Goal: Task Accomplishment & Management: Manage account settings

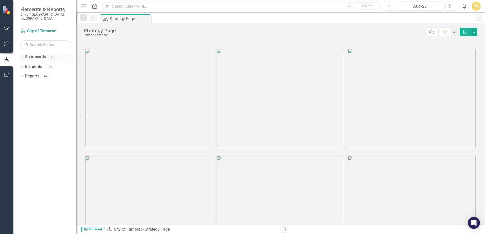
click at [52, 55] on div "75" at bounding box center [52, 57] width 8 height 4
click at [21, 56] on icon "Dropdown" at bounding box center [22, 57] width 4 height 3
click at [35, 64] on link "City of Tamarac" at bounding box center [52, 67] width 48 height 6
click at [24, 65] on icon "Dropdown" at bounding box center [25, 66] width 4 height 3
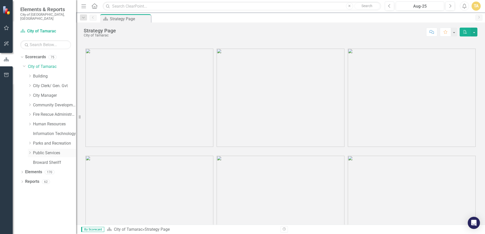
click at [31, 151] on icon "Dropdown" at bounding box center [30, 152] width 4 height 3
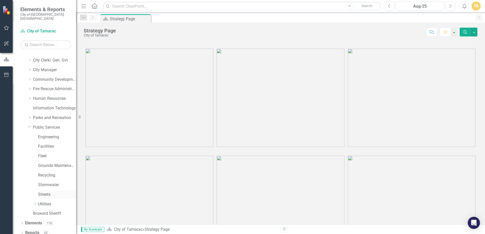
scroll to position [26, 0]
click at [35, 202] on icon "Dropdown" at bounding box center [35, 203] width 4 height 3
click at [39, 193] on icon "Dropdown" at bounding box center [40, 194] width 4 height 3
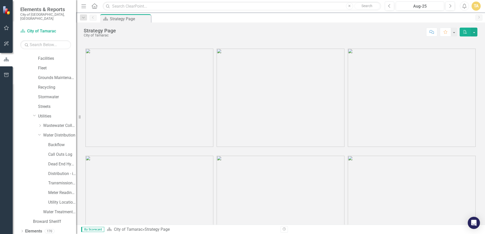
scroll to position [122, 0]
click at [51, 173] on link "Transmission and Distribution" at bounding box center [62, 176] width 28 height 6
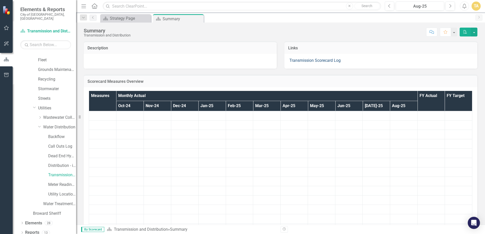
click at [290, 61] on link "Transmission Scorecard Log" at bounding box center [315, 60] width 51 height 5
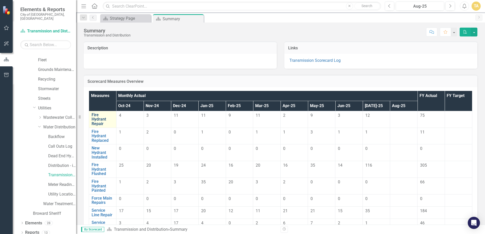
click at [99, 120] on link "Fire Hydrant Repair" at bounding box center [103, 119] width 22 height 13
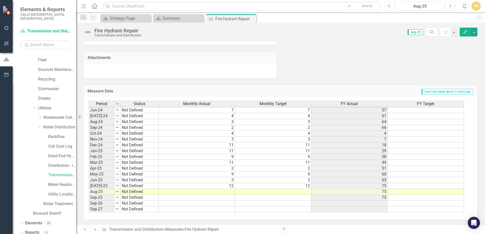
click at [228, 190] on tbody "Feb-23 Meets or exceeds target 7 1 20 1 Mar-23 Meets or exceeds target 4 1 24 1…" at bounding box center [276, 113] width 375 height 199
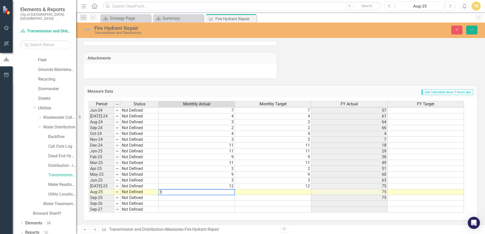
type textarea "3"
click at [261, 192] on td at bounding box center [273, 193] width 76 height 6
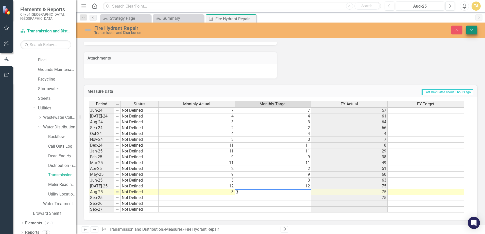
type textarea "3"
click at [472, 29] on icon "Save" at bounding box center [472, 30] width 5 height 4
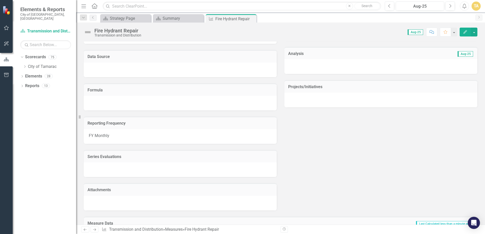
scroll to position [96, 0]
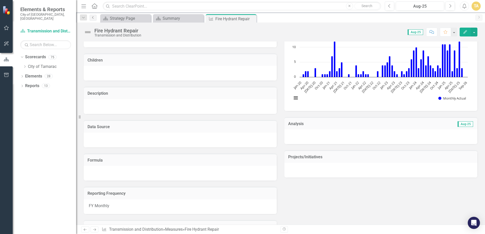
click at [93, 18] on icon "Previous" at bounding box center [93, 17] width 4 height 3
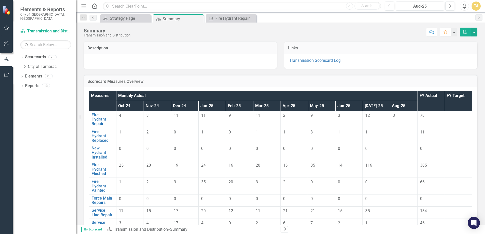
click at [117, 135] on td "1" at bounding box center [129, 136] width 27 height 17
click at [106, 134] on link "Fire Hydrant Replaced" at bounding box center [103, 136] width 22 height 13
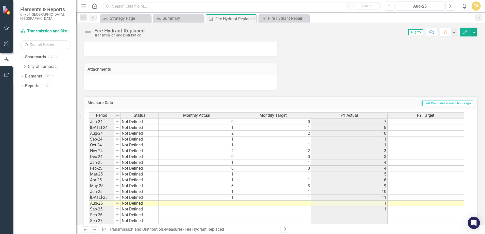
scroll to position [299, 0]
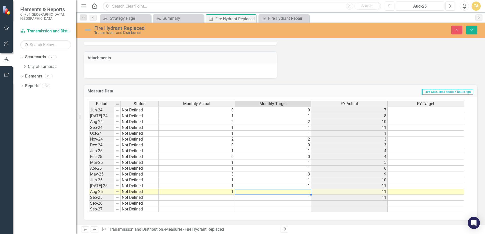
click at [262, 193] on td at bounding box center [273, 192] width 76 height 6
type textarea "1"
click at [469, 32] on button "Save" at bounding box center [471, 30] width 11 height 9
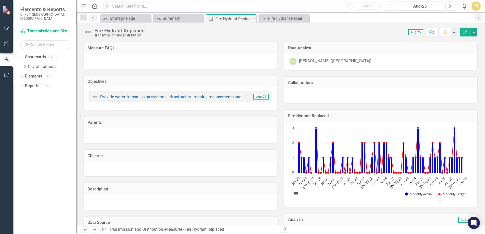
click at [106, 31] on div "Fire Hydrant Replaced" at bounding box center [119, 31] width 50 height 6
click at [84, 18] on icon "Dropdown" at bounding box center [83, 18] width 5 height 4
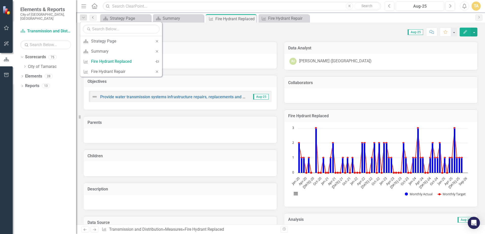
click at [93, 17] on icon "Previous" at bounding box center [93, 17] width 4 height 3
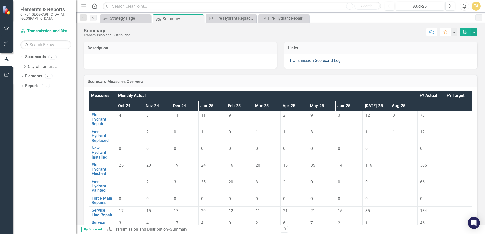
click at [320, 60] on link "Transmission Scorecard Log" at bounding box center [315, 60] width 51 height 5
click at [390, 154] on td at bounding box center [403, 153] width 27 height 17
click at [101, 152] on link "New Hydrant Installed" at bounding box center [103, 152] width 22 height 13
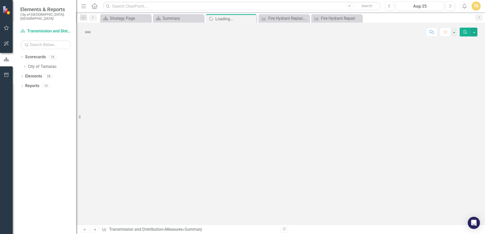
click at [100, 151] on div at bounding box center [280, 133] width 409 height 183
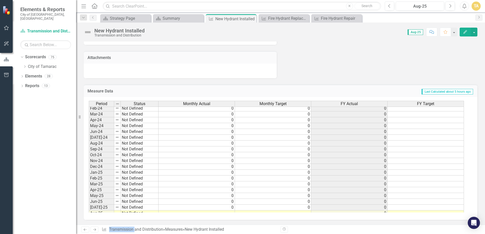
scroll to position [186, 0]
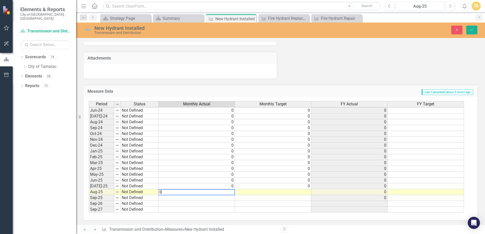
click at [243, 192] on td at bounding box center [273, 193] width 76 height 6
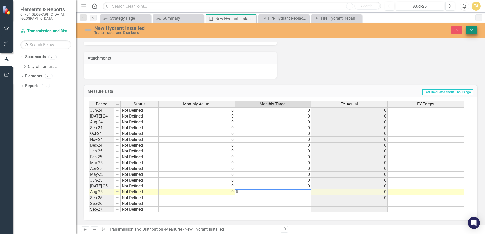
type textarea "0"
click at [474, 32] on button "Save" at bounding box center [471, 30] width 11 height 9
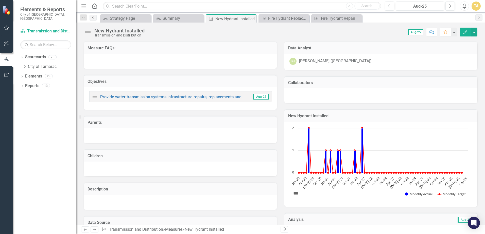
click at [92, 18] on icon "Previous" at bounding box center [93, 17] width 4 height 3
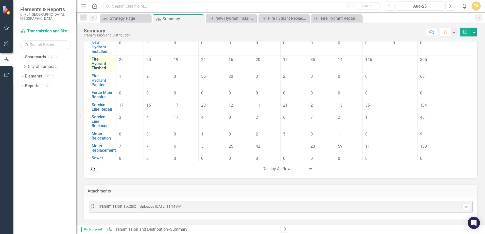
click at [93, 65] on link "Fire Hydrant Flushed" at bounding box center [103, 63] width 22 height 13
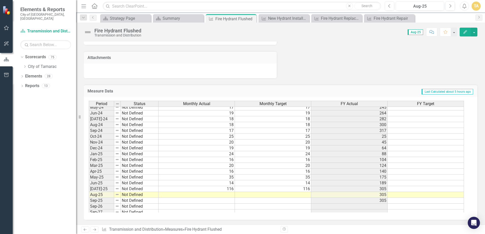
scroll to position [186, 0]
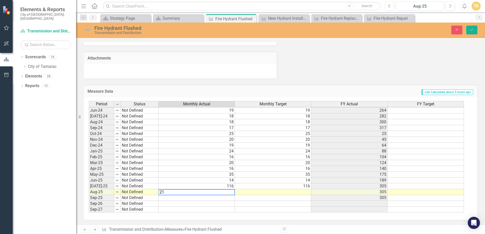
click at [256, 191] on td at bounding box center [273, 193] width 76 height 6
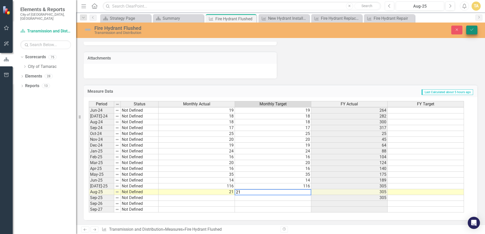
type textarea "21"
click at [473, 30] on icon "Save" at bounding box center [472, 30] width 5 height 4
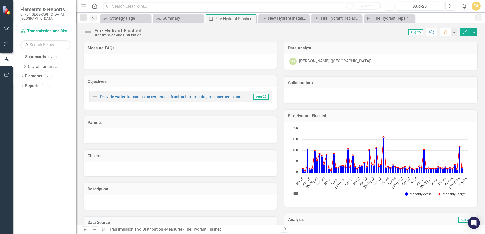
drag, startPoint x: 94, startPoint y: 18, endPoint x: 92, endPoint y: 20, distance: 3.2
click at [94, 18] on icon "Previous" at bounding box center [93, 17] width 4 height 3
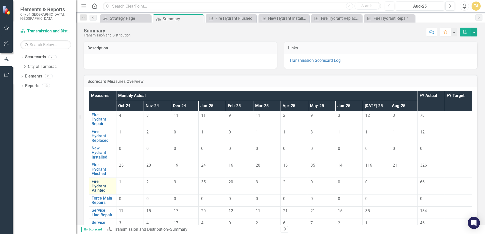
click at [102, 188] on link "Fire Hydrant Painted" at bounding box center [103, 186] width 22 height 13
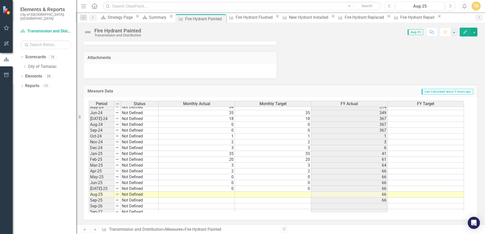
scroll to position [186, 0]
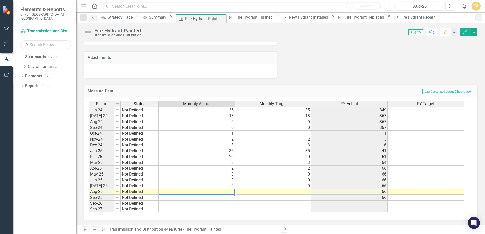
click at [233, 193] on tbody "May-23 Not Defined 19 19 33 Jun-23 Not Defined 11 11 44 Jul-23 Not Defined 20 2…" at bounding box center [276, 121] width 375 height 181
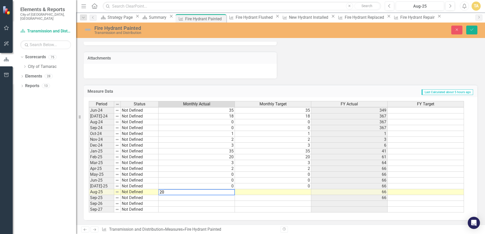
click at [267, 191] on td at bounding box center [273, 193] width 76 height 6
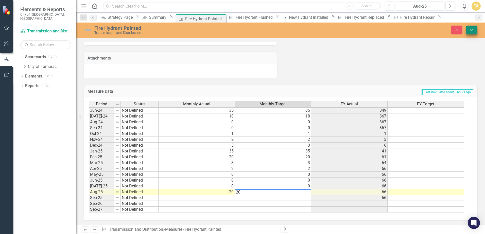
type textarea "20"
click at [475, 29] on button "Save" at bounding box center [471, 30] width 11 height 9
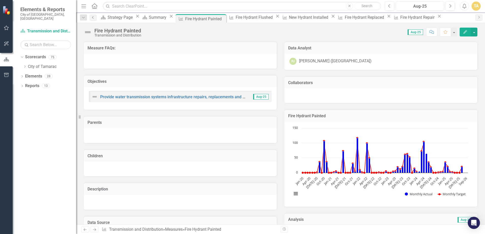
click at [92, 19] on link "Previous" at bounding box center [93, 18] width 7 height 6
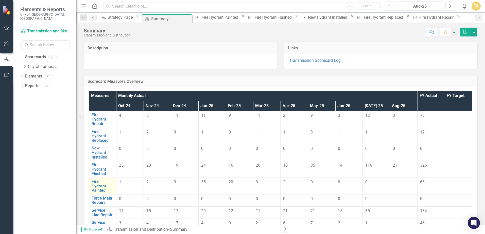
scroll to position [51, 0]
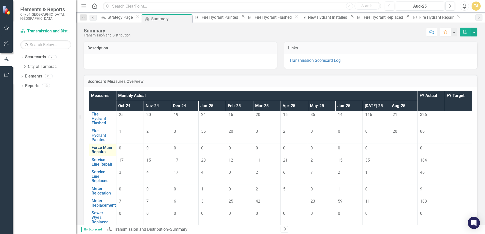
click at [108, 150] on link "Force Main Repairs" at bounding box center [103, 150] width 22 height 9
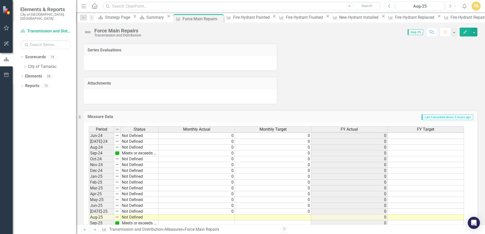
scroll to position [299, 0]
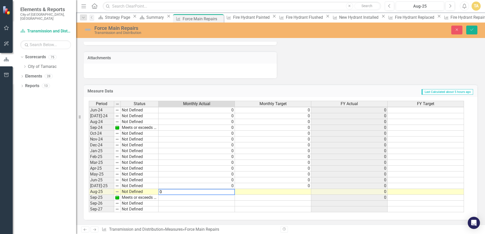
click at [247, 193] on td at bounding box center [273, 192] width 76 height 6
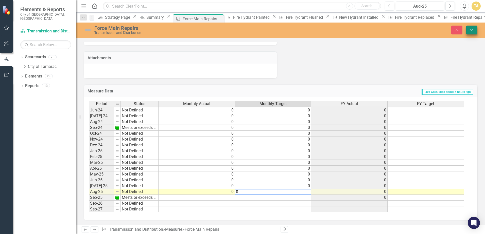
type textarea "0"
click at [470, 32] on button "Save" at bounding box center [471, 30] width 11 height 9
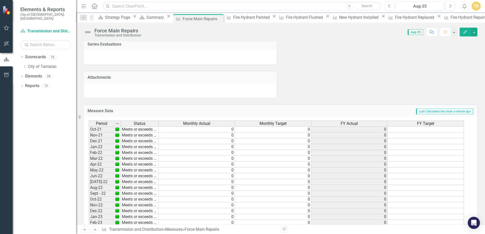
scroll to position [279, 0]
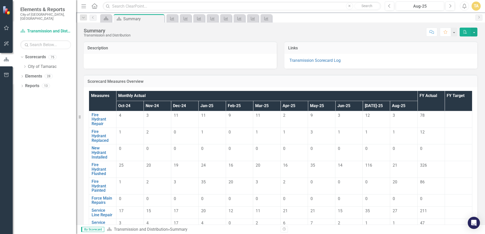
scroll to position [101, 0]
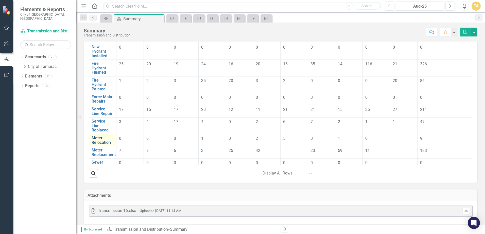
click at [100, 144] on link "Meter Relocation" at bounding box center [103, 140] width 22 height 9
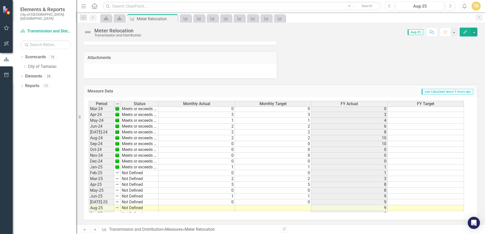
scroll to position [186, 0]
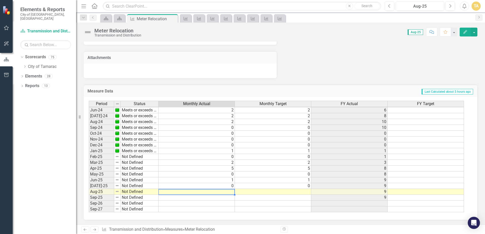
click at [230, 192] on tbody "May-23 Meets or exceeds target 1 1 50 Jun-23 Meets or exceeds target 2 2 52 [DA…" at bounding box center [276, 121] width 375 height 181
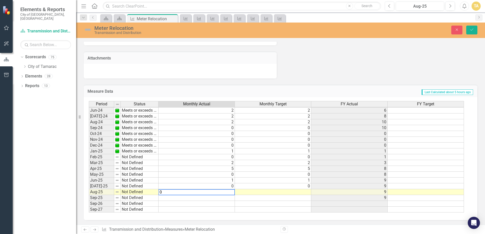
type textarea "0"
click at [89, 190] on div "Period Status Monthly Actual Monthly Target FY Actual FY Target May-23 Meets or…" at bounding box center [89, 119] width 0 height 187
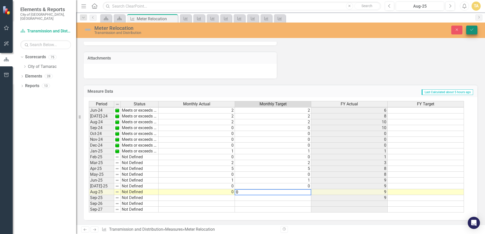
type textarea "0"
click at [473, 30] on icon "Save" at bounding box center [472, 30] width 5 height 4
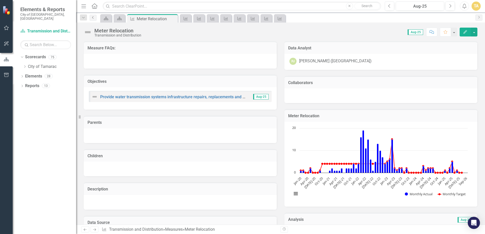
click at [92, 17] on icon "Previous" at bounding box center [93, 17] width 4 height 3
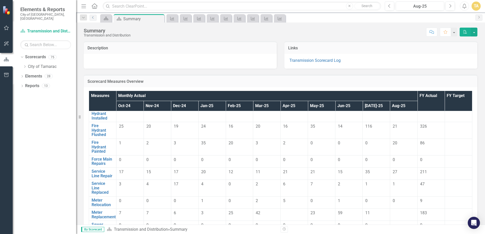
scroll to position [51, 0]
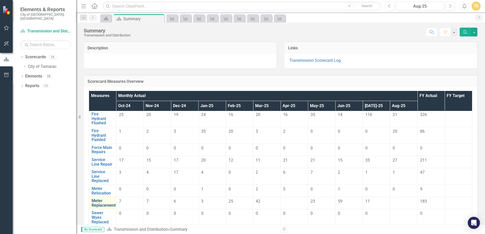
click at [110, 201] on link "Meter Replacement" at bounding box center [104, 203] width 24 height 9
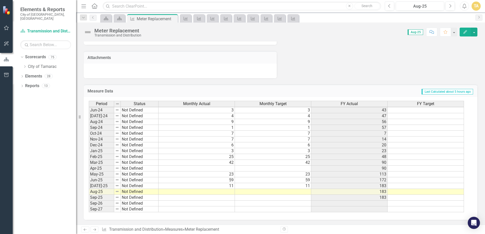
scroll to position [299, 0]
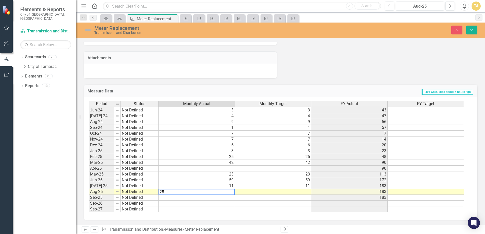
type textarea "28"
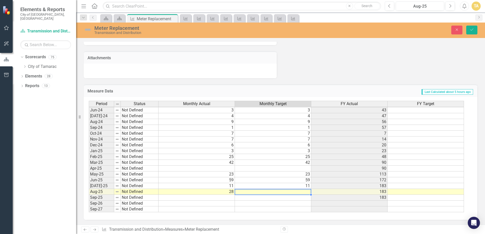
click at [253, 191] on td at bounding box center [273, 192] width 76 height 6
type textarea "28"
click at [475, 30] on button "Save" at bounding box center [471, 30] width 11 height 9
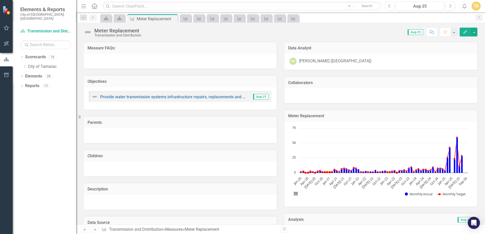
scroll to position [25, 0]
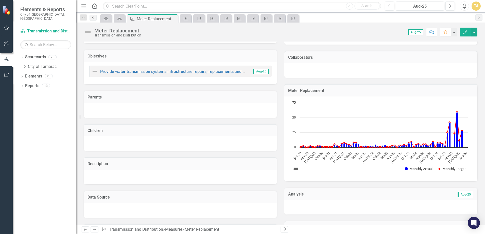
click at [93, 18] on icon "Previous" at bounding box center [93, 17] width 4 height 3
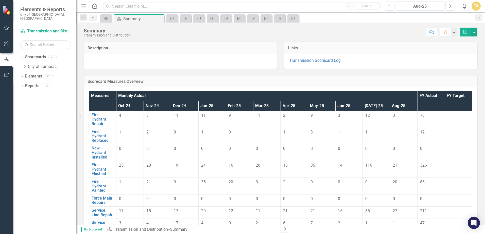
scroll to position [101, 0]
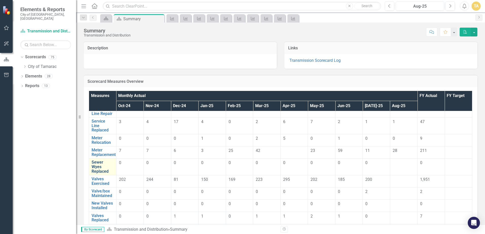
click at [108, 165] on link "Sewer Wyes Replaced" at bounding box center [103, 166] width 22 height 13
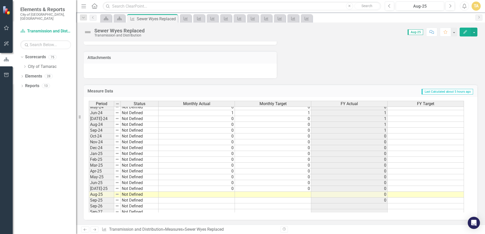
scroll to position [186, 0]
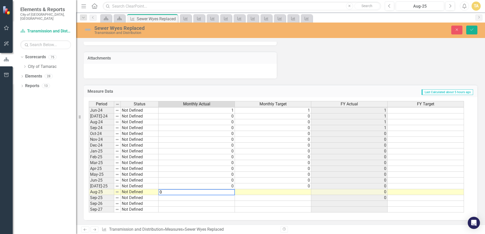
type textarea "0"
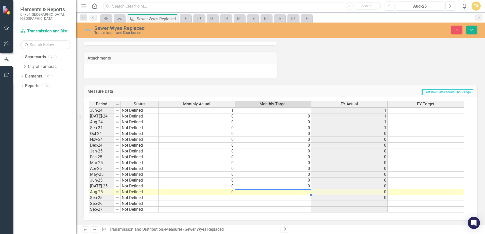
click at [240, 191] on td at bounding box center [273, 193] width 76 height 6
type textarea "0"
click at [476, 32] on button "Save" at bounding box center [471, 30] width 11 height 9
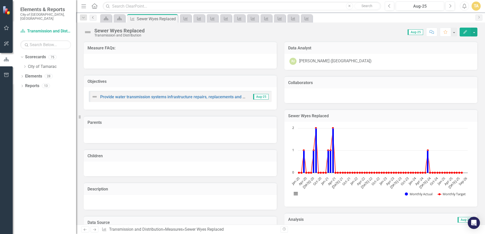
click at [91, 18] on icon "Previous" at bounding box center [93, 17] width 4 height 3
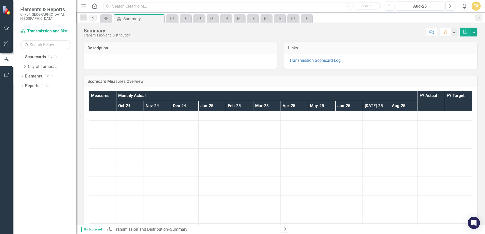
click at [91, 16] on icon "Previous" at bounding box center [93, 17] width 4 height 3
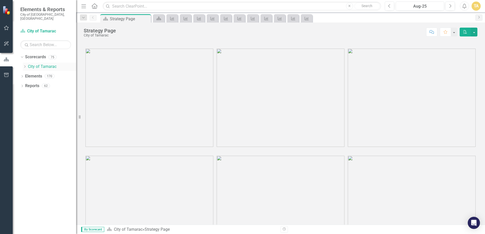
click at [48, 64] on link "City of Tamarac" at bounding box center [52, 67] width 48 height 6
click at [25, 65] on icon "Dropdown" at bounding box center [25, 66] width 4 height 3
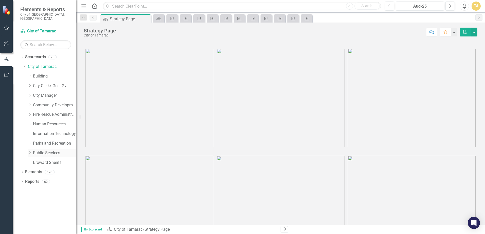
click at [29, 151] on div "Dropdown" at bounding box center [30, 153] width 4 height 4
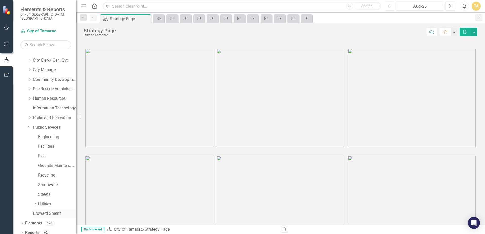
scroll to position [26, 0]
click at [35, 202] on icon "Dropdown" at bounding box center [35, 203] width 4 height 3
click at [39, 222] on icon "Dropdown" at bounding box center [40, 223] width 4 height 3
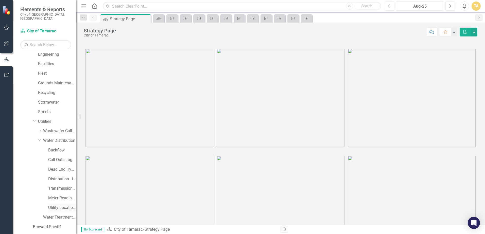
scroll to position [122, 0]
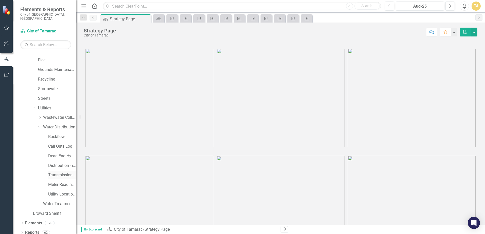
click at [53, 173] on link "Transmission and Distribution" at bounding box center [62, 176] width 28 height 6
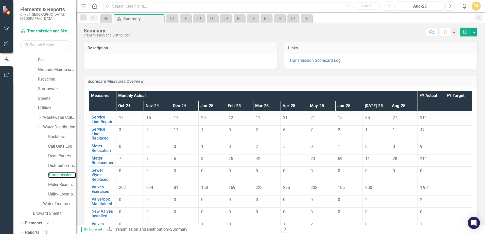
scroll to position [101, 0]
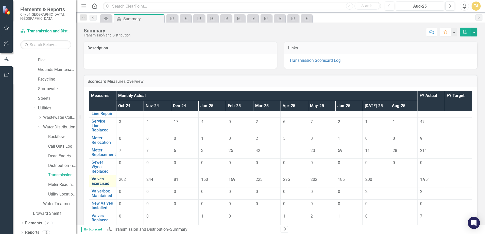
click at [95, 182] on link "Valves Exercised" at bounding box center [103, 181] width 22 height 9
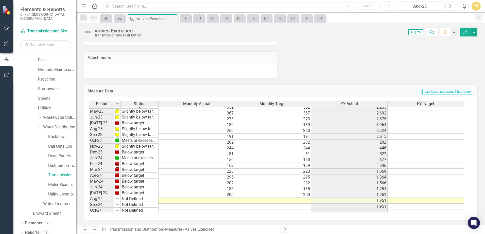
scroll to position [178, 0]
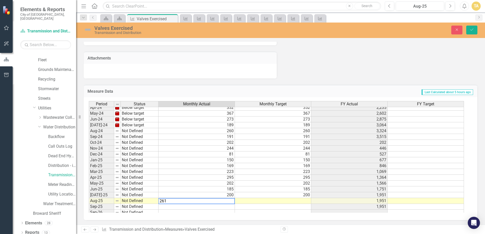
type textarea "261"
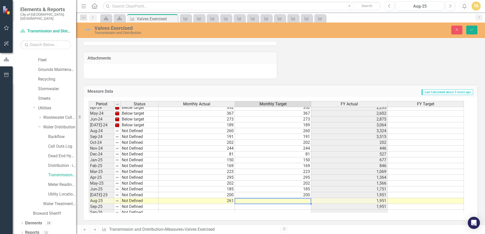
click at [263, 199] on td at bounding box center [273, 201] width 76 height 6
type textarea "261"
click at [473, 31] on icon "Save" at bounding box center [472, 30] width 5 height 4
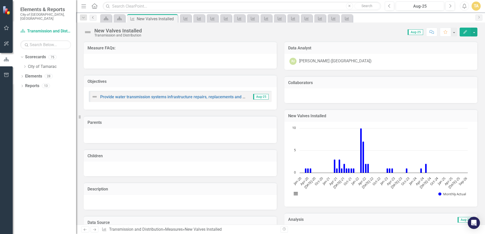
click at [93, 17] on icon "Previous" at bounding box center [93, 17] width 4 height 3
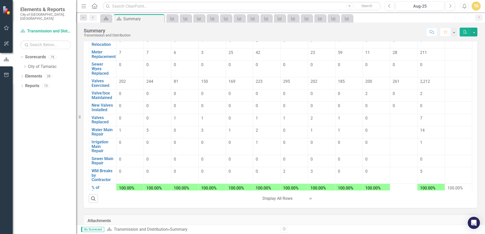
scroll to position [127, 0]
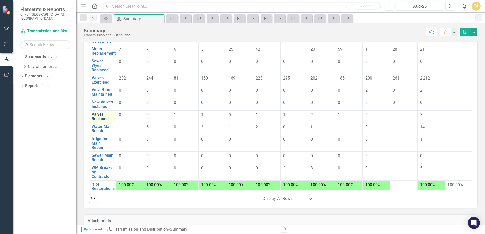
click at [105, 114] on link "Valves Replaced" at bounding box center [103, 116] width 22 height 9
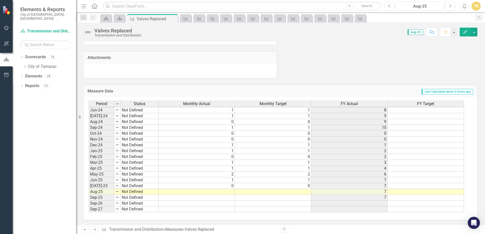
scroll to position [299, 0]
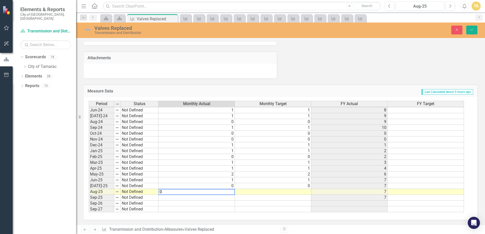
type textarea "0"
click at [242, 192] on td at bounding box center [273, 192] width 76 height 6
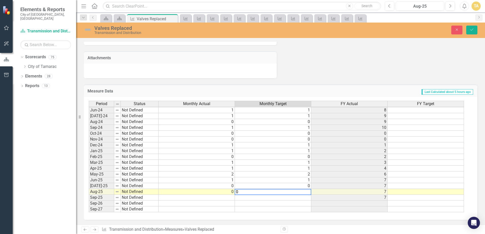
type textarea "0"
click at [473, 26] on div "Valves Replaced Transmission and Distribution Close Save" at bounding box center [280, 30] width 409 height 15
click at [473, 26] on button "Save" at bounding box center [471, 30] width 11 height 9
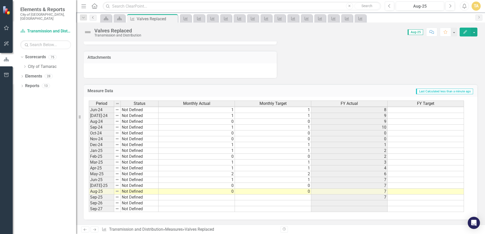
click at [91, 18] on link "Previous" at bounding box center [93, 18] width 7 height 6
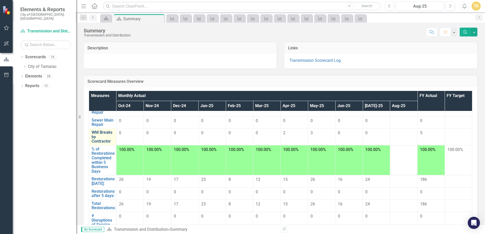
scroll to position [184, 0]
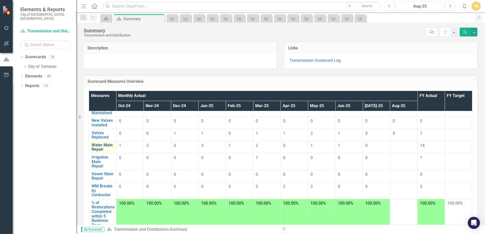
click at [103, 149] on link "Water Main Repair" at bounding box center [103, 147] width 22 height 9
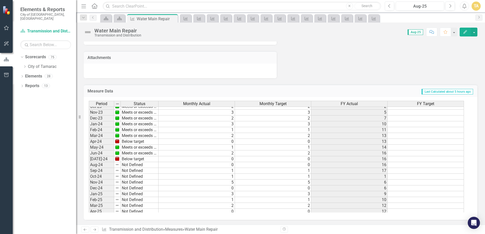
scroll to position [186, 0]
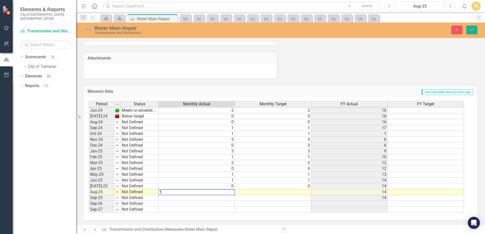
type textarea "1"
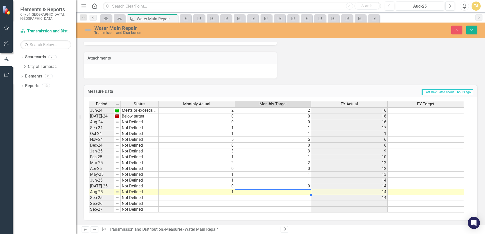
click at [257, 192] on td at bounding box center [273, 193] width 76 height 6
click at [308, 191] on textarea "1" at bounding box center [273, 193] width 77 height 6
type textarea "1"
click at [472, 27] on button "Save" at bounding box center [471, 30] width 11 height 9
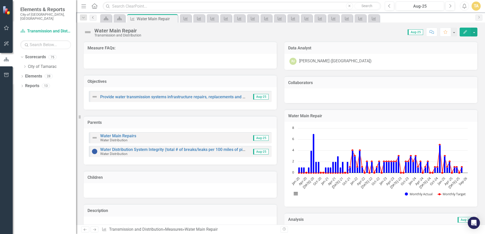
click at [93, 15] on link "Previous" at bounding box center [93, 18] width 7 height 6
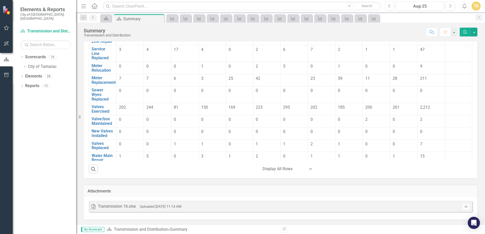
scroll to position [101, 0]
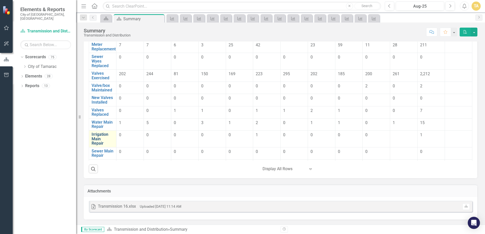
click at [98, 138] on link "Irrigation Main Repair" at bounding box center [103, 138] width 22 height 13
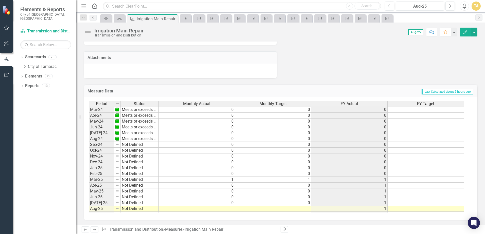
scroll to position [186, 0]
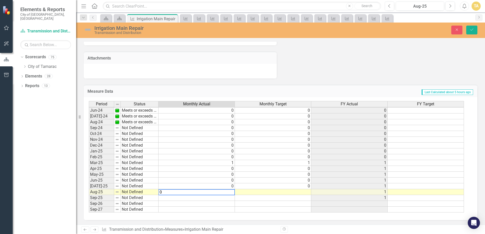
type textarea "0"
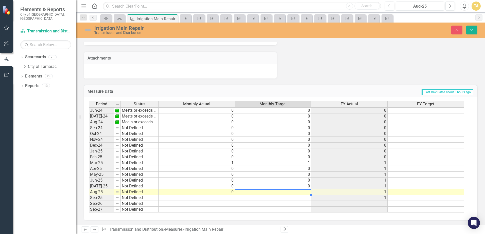
click at [244, 192] on td at bounding box center [273, 193] width 76 height 6
type textarea "0"
click at [475, 31] on button "Save" at bounding box center [471, 30] width 11 height 9
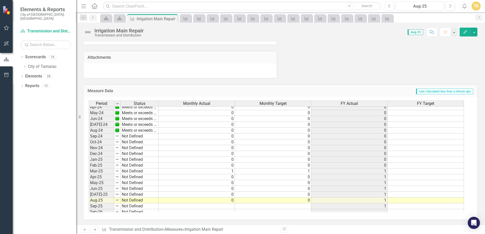
scroll to position [0, 0]
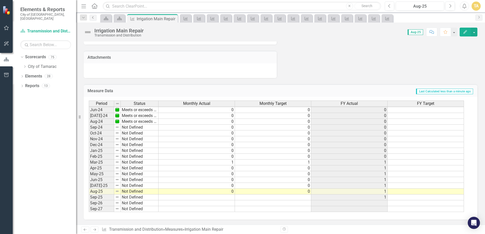
click at [94, 19] on link "Previous" at bounding box center [93, 18] width 7 height 6
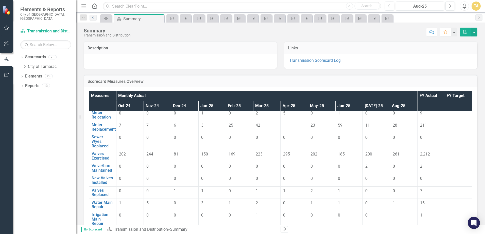
scroll to position [178, 0]
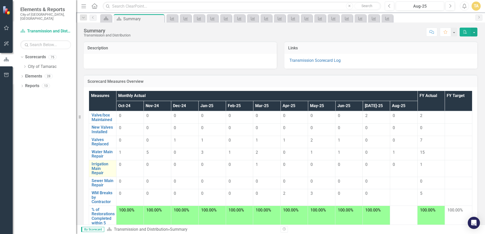
click at [114, 167] on td "Irrigation Main Repair Link Open Element" at bounding box center [102, 169] width 27 height 17
click at [94, 168] on link "Irrigation Main Repair" at bounding box center [103, 168] width 22 height 13
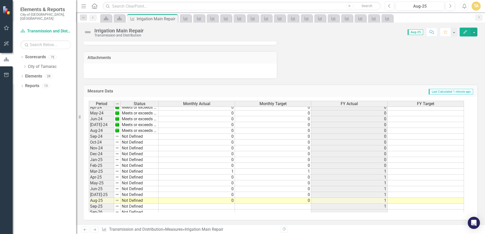
scroll to position [185, 0]
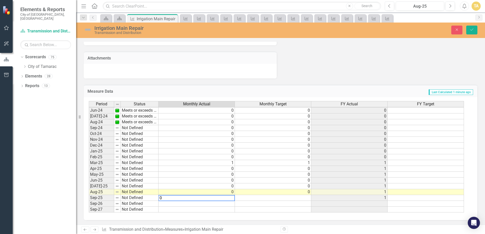
type textarea "0"
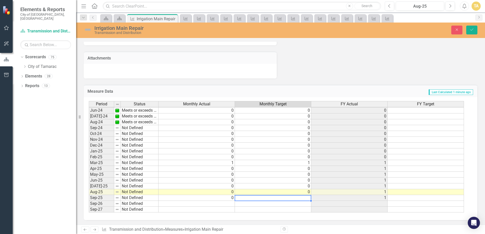
click at [252, 196] on td at bounding box center [273, 198] width 76 height 6
type textarea "0"
click at [471, 31] on icon "Save" at bounding box center [472, 30] width 5 height 4
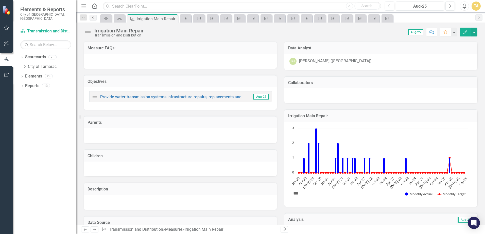
click at [92, 16] on icon "Previous" at bounding box center [93, 17] width 4 height 3
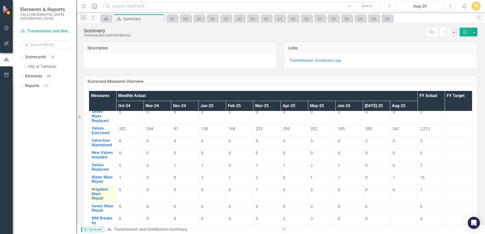
scroll to position [178, 0]
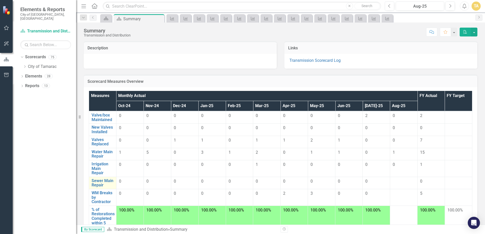
click at [115, 185] on td "Sewer Main Repair Link Open Element" at bounding box center [102, 183] width 27 height 12
click at [105, 184] on link "Sewer Main Repair" at bounding box center [103, 183] width 22 height 9
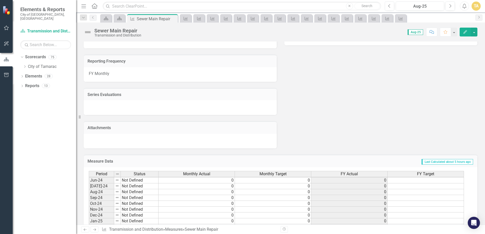
scroll to position [299, 0]
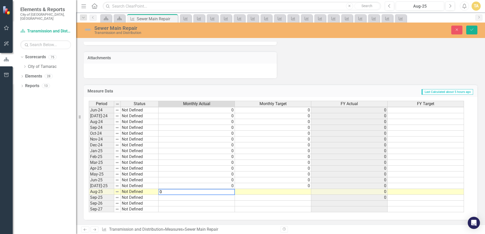
type textarea "0"
click at [249, 194] on td at bounding box center [273, 192] width 76 height 6
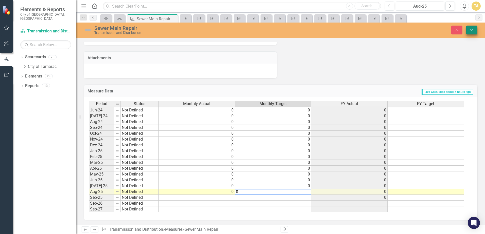
type textarea "0"
click at [473, 31] on icon "Save" at bounding box center [472, 30] width 5 height 4
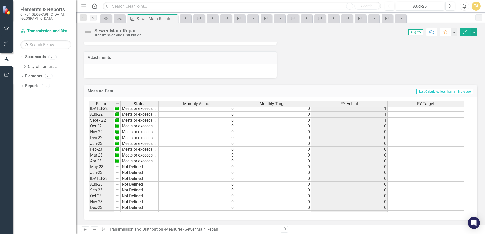
scroll to position [176, 0]
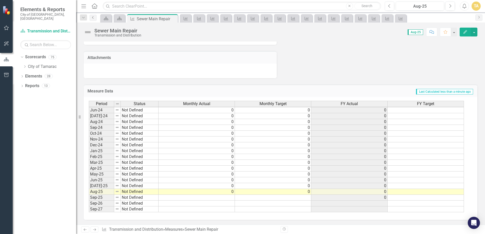
click at [92, 17] on icon "Previous" at bounding box center [93, 17] width 4 height 3
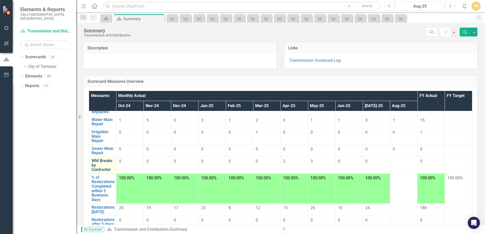
click at [106, 163] on link "WM Breaks by Contractor" at bounding box center [103, 165] width 22 height 13
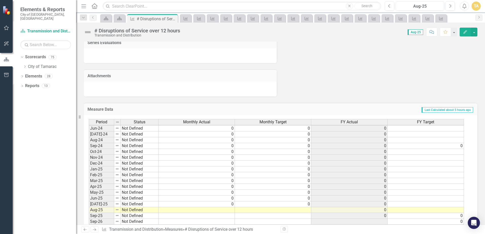
scroll to position [307, 0]
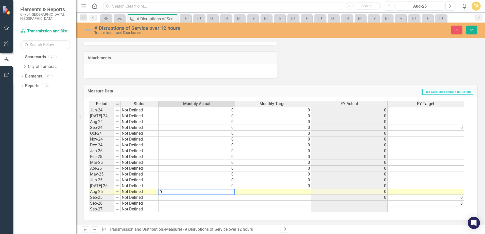
type textarea "0"
click at [252, 192] on td at bounding box center [273, 192] width 76 height 6
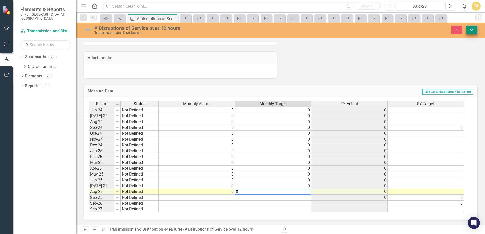
type textarea "0"
click at [477, 29] on button "Save" at bounding box center [471, 30] width 11 height 9
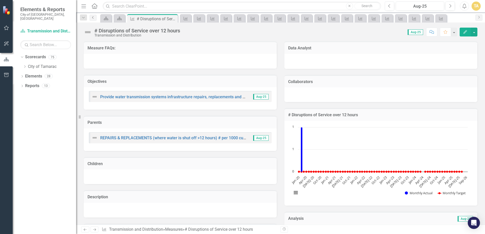
click at [93, 19] on icon "Previous" at bounding box center [93, 17] width 4 height 3
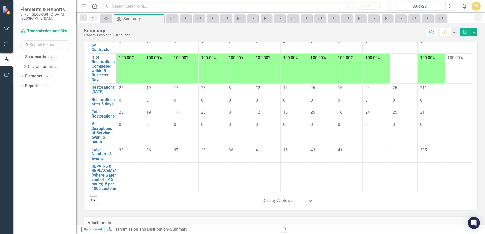
scroll to position [76, 0]
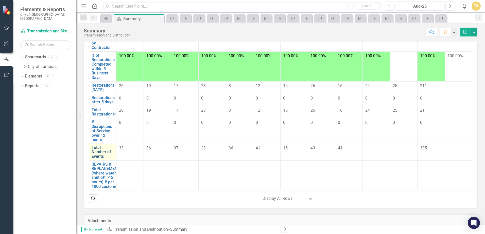
click at [101, 149] on link "Total Number of Events" at bounding box center [103, 152] width 22 height 13
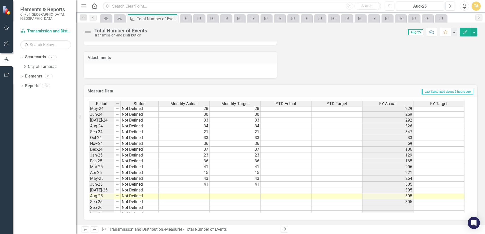
scroll to position [186, 0]
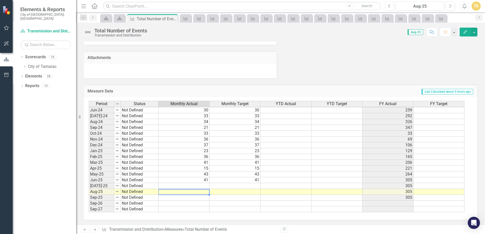
click at [205, 194] on tbody "May-23 Meets or exceeds target 23 23 212 Jun-23 Meets or exceeds target 21 21 2…" at bounding box center [277, 121] width 376 height 181
click at [205, 193] on td at bounding box center [184, 192] width 51 height 6
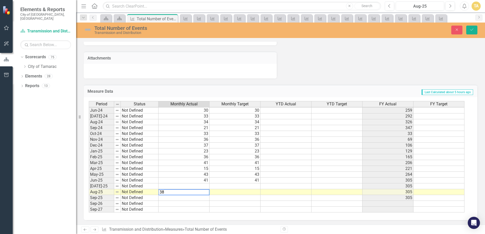
type textarea "38"
click at [222, 191] on td at bounding box center [235, 193] width 51 height 6
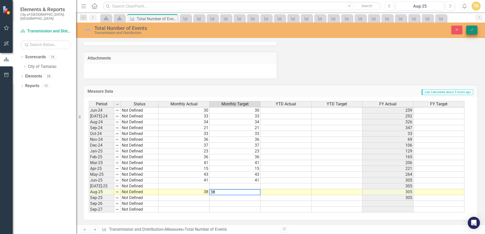
type textarea "38"
click at [471, 31] on icon "Save" at bounding box center [472, 30] width 5 height 4
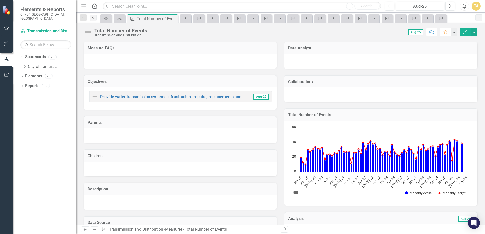
click at [92, 19] on icon "Previous" at bounding box center [93, 17] width 4 height 3
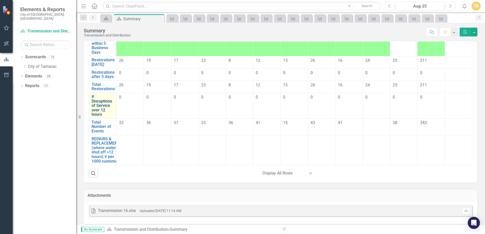
scroll to position [106, 0]
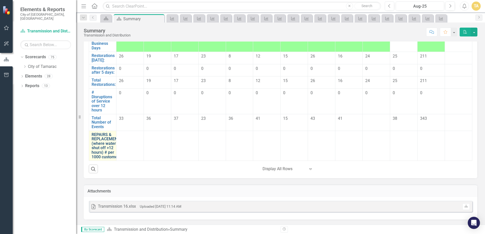
click at [110, 143] on link "REPAIRS & REPLACEMENTS (where water is shut off >12 hours) # per 1000 customers" at bounding box center [107, 146] width 31 height 27
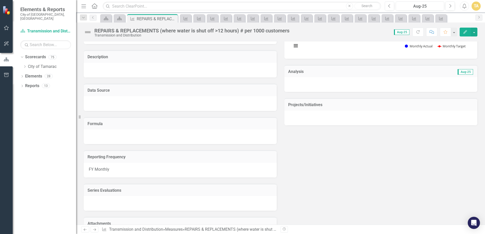
scroll to position [152, 0]
